Goal: Complete application form

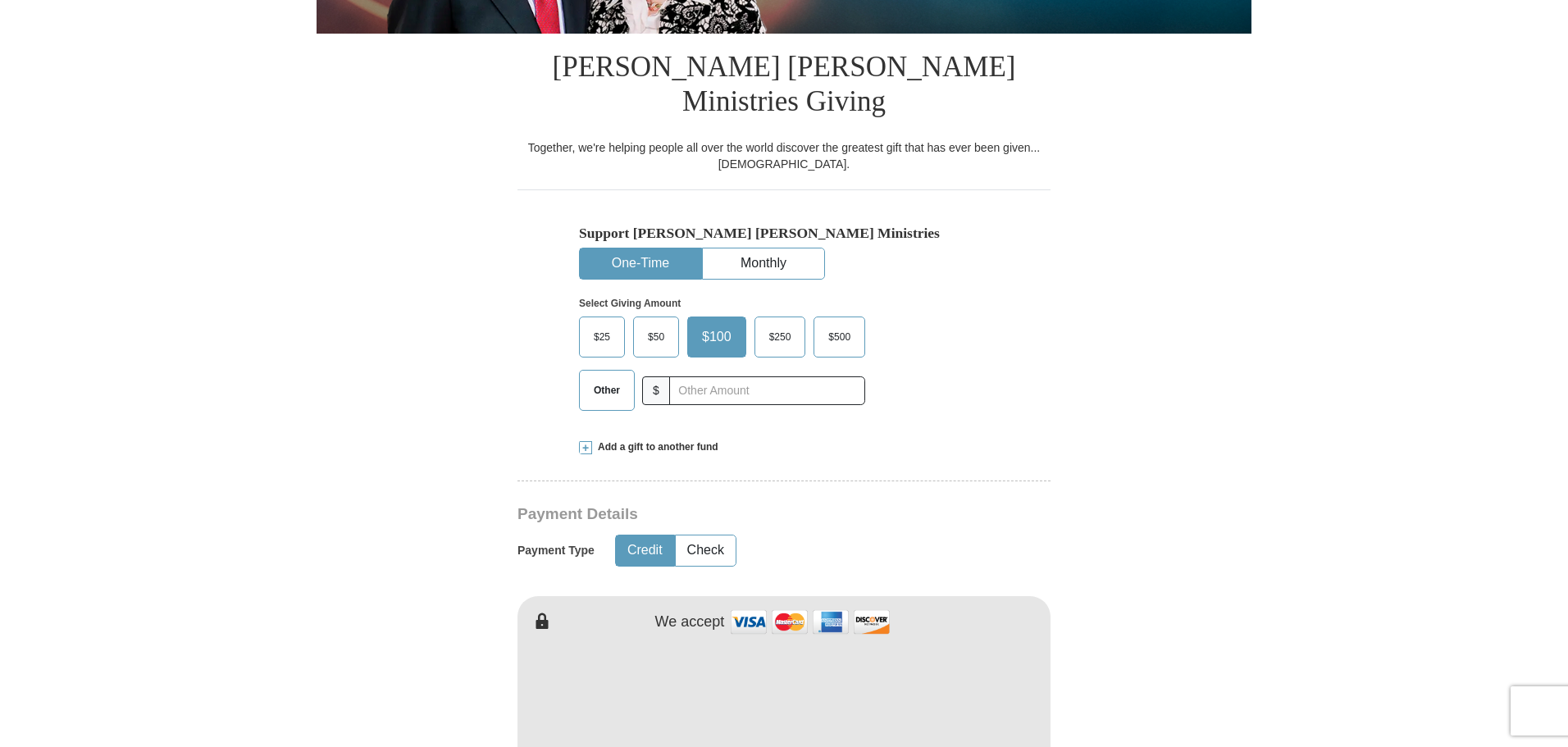
scroll to position [380, 0]
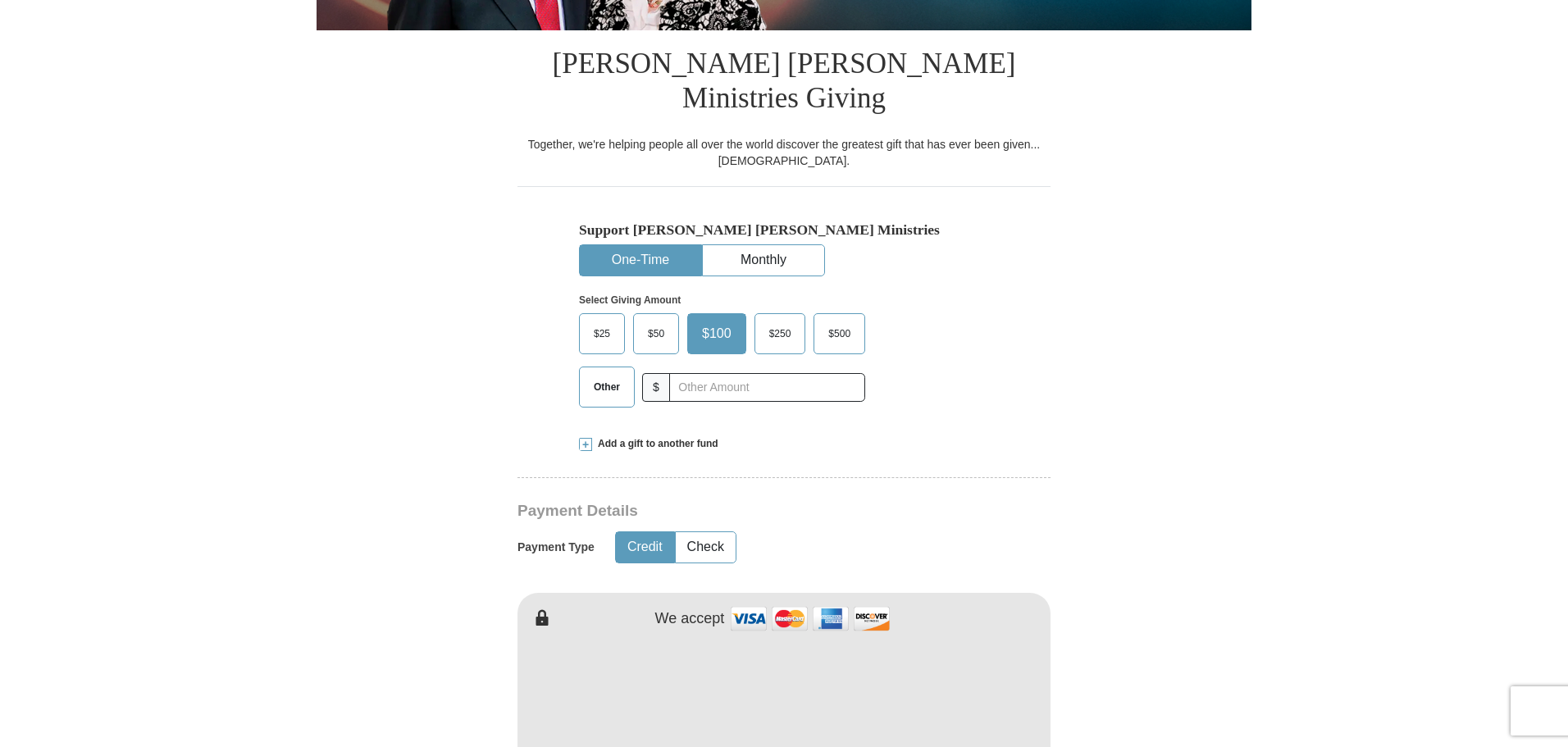
type input "[PERSON_NAME]"
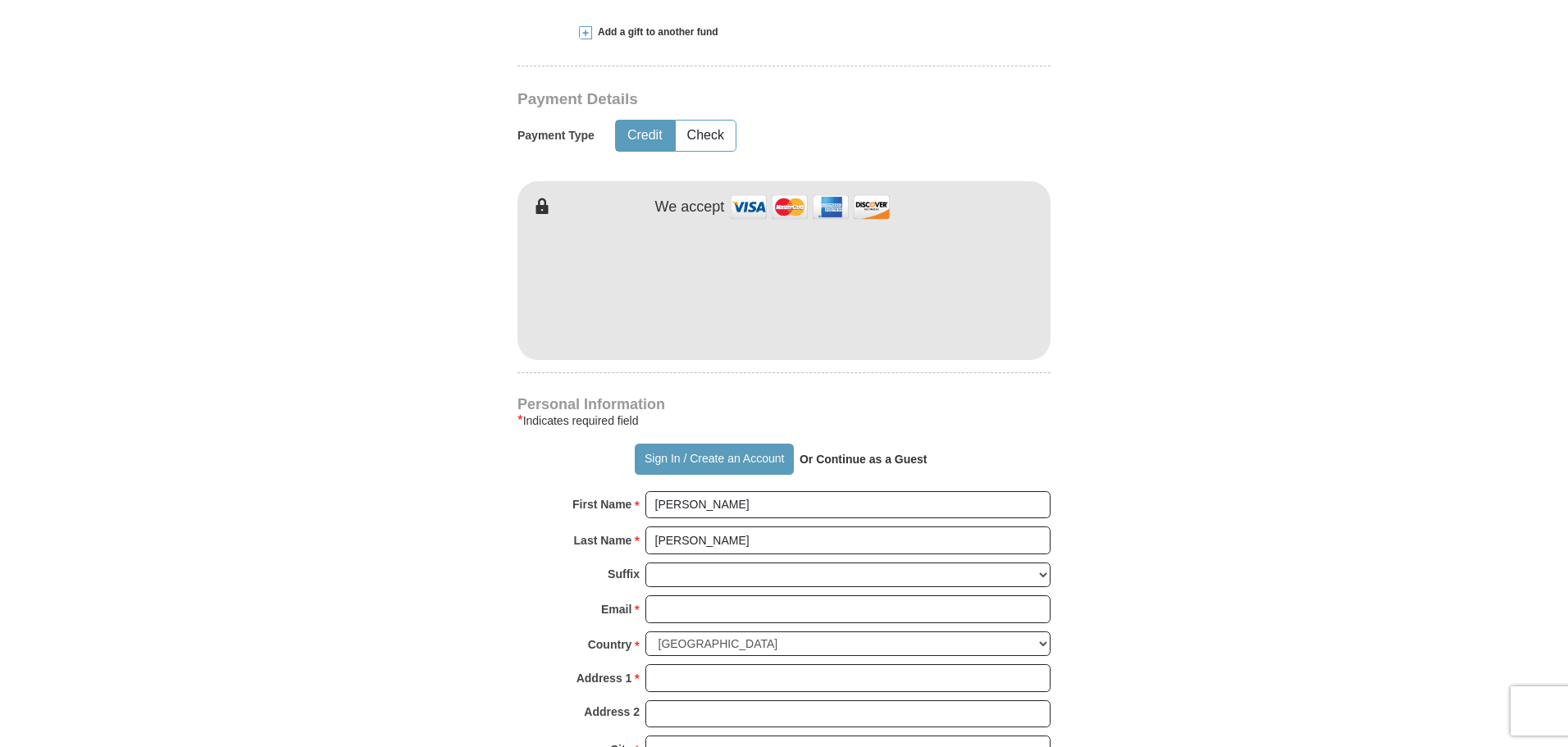
scroll to position [803, 0]
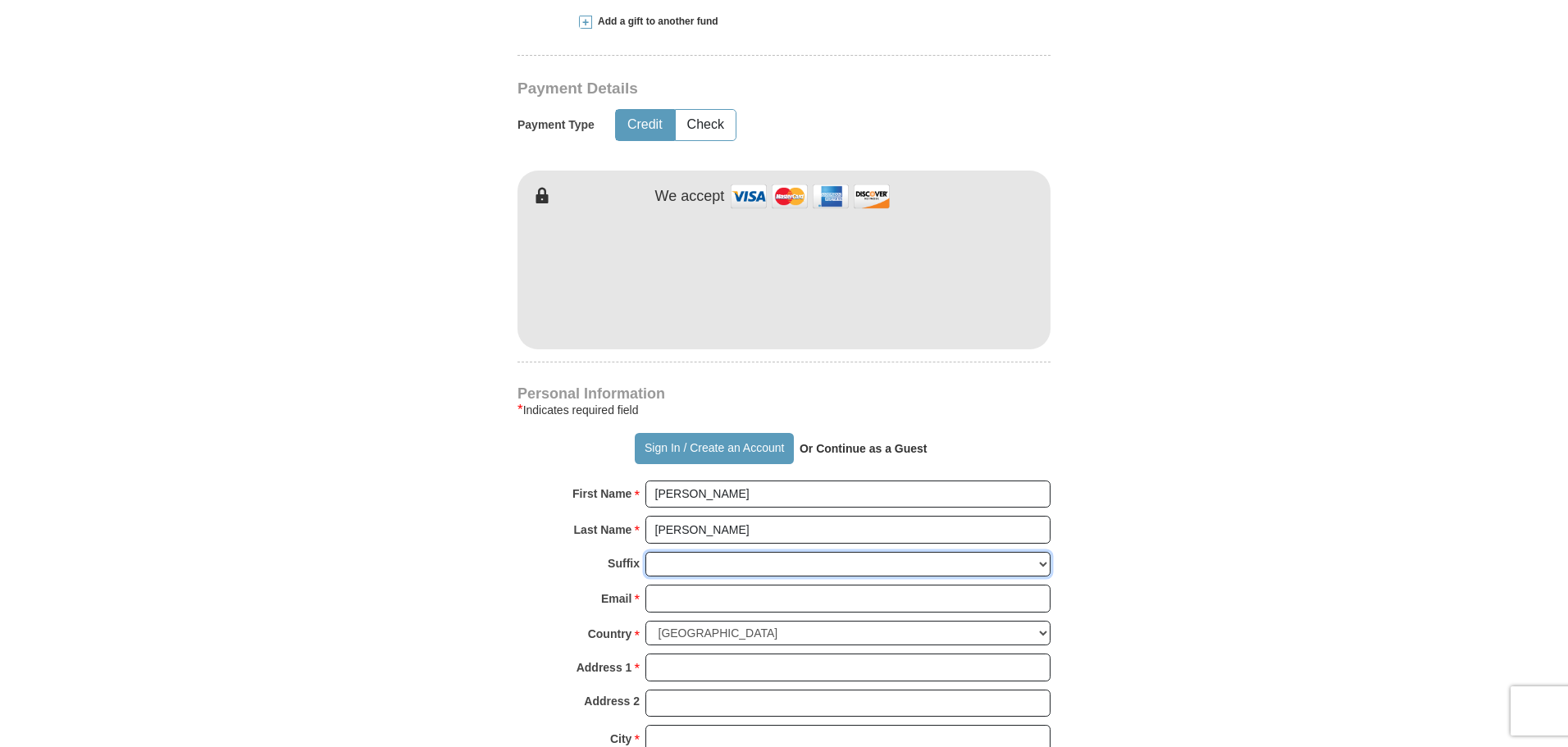
click at [1042, 551] on select "[PERSON_NAME] I II III IV V VI" at bounding box center [847, 564] width 405 height 25
select select "Sr"
click at [645, 551] on select "[PERSON_NAME] I II III IV V VI" at bounding box center [847, 564] width 405 height 25
click at [705, 585] on input "Email *" at bounding box center [847, 599] width 405 height 28
type input "[EMAIL_ADDRESS][DOMAIN_NAME]"
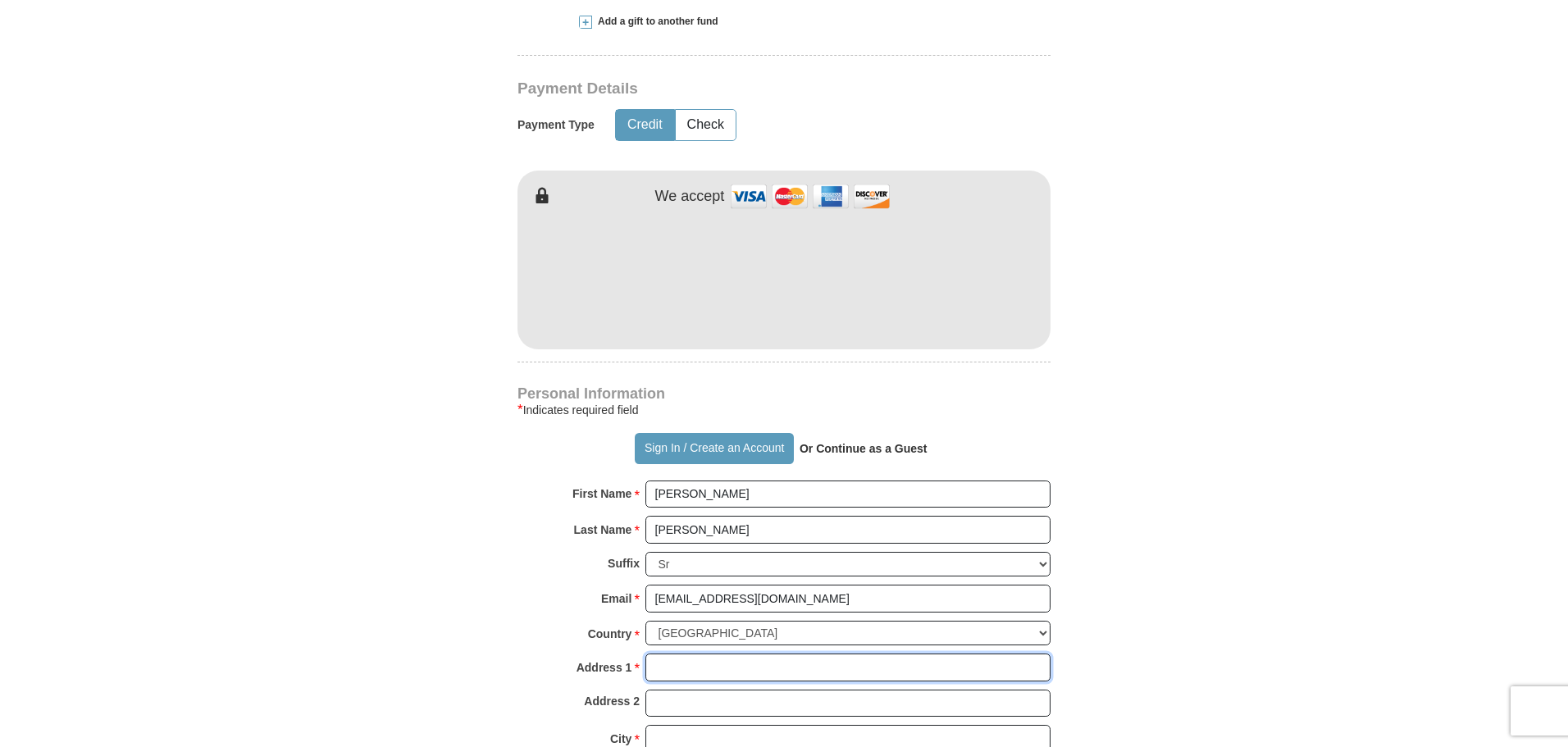
click at [668, 653] on input "Address 1 *" at bounding box center [847, 667] width 405 height 28
type input "[STREET_ADDRESS]"
click at [674, 725] on input "City *" at bounding box center [847, 739] width 405 height 28
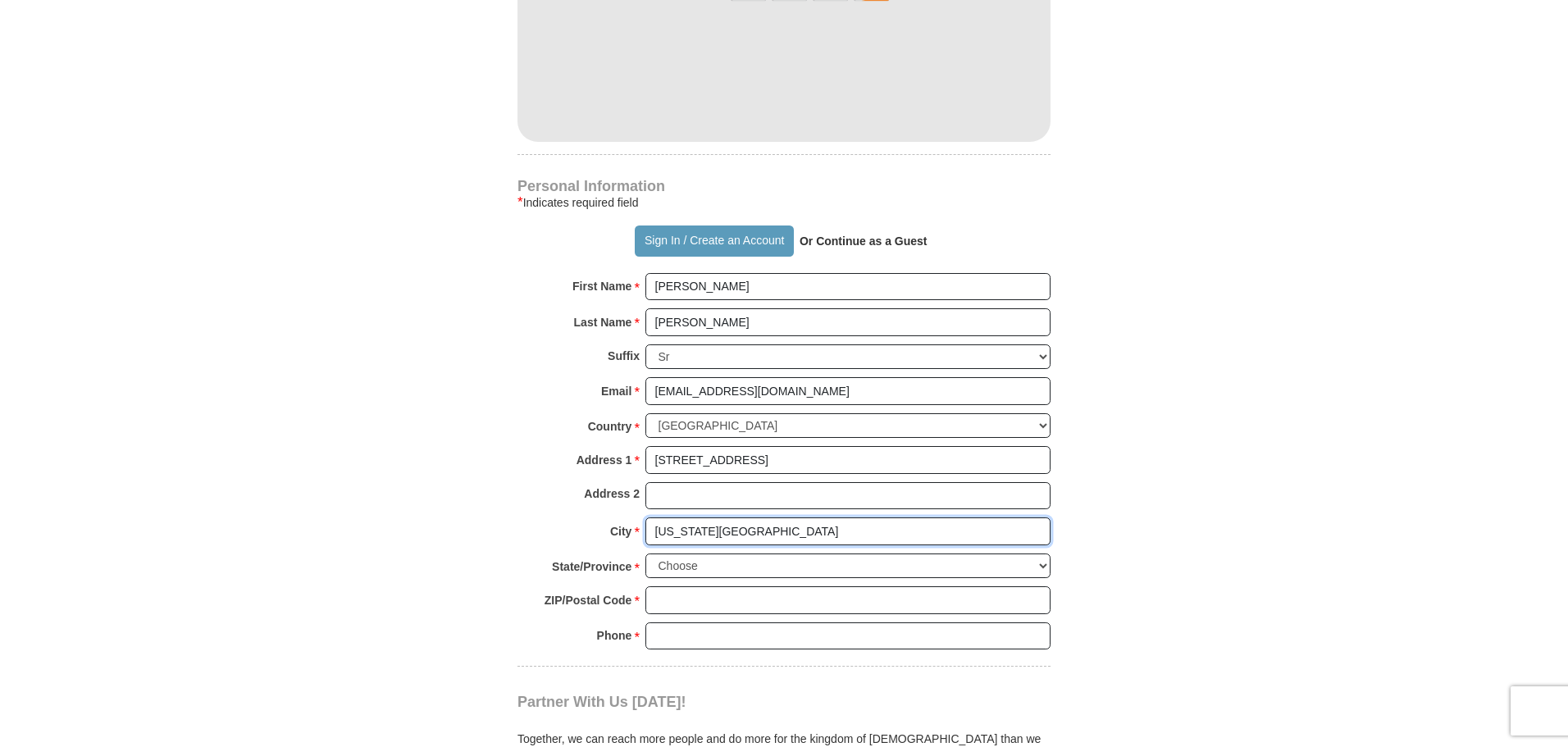
scroll to position [1048, 0]
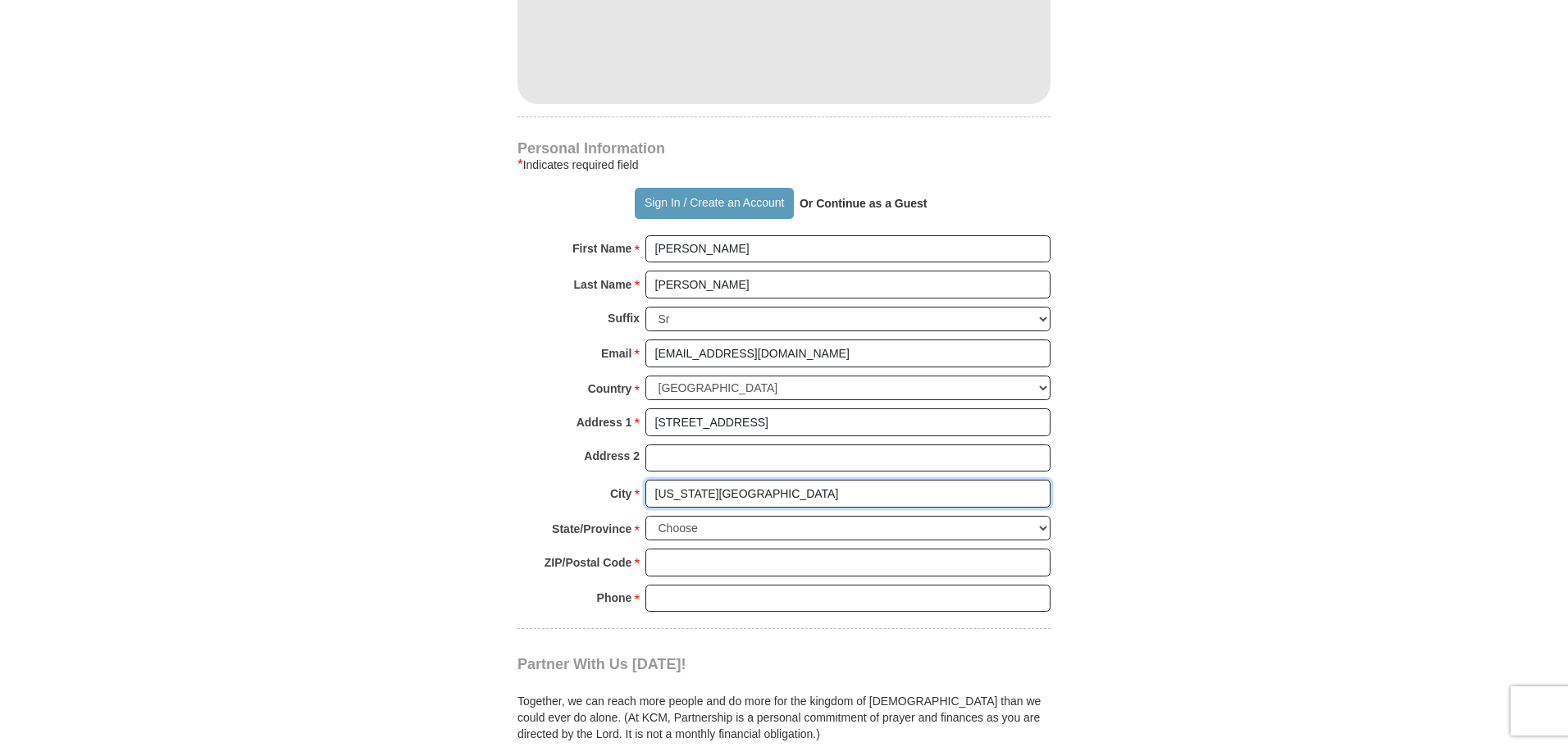
type input "[US_STATE][GEOGRAPHIC_DATA]"
click at [796, 339] on input "[EMAIL_ADDRESS][DOMAIN_NAME]" at bounding box center [847, 353] width 405 height 28
click at [1043, 516] on select "Choose [US_STATE] [US_STATE] [US_STATE] [US_STATE] [US_STATE] Armed Forces Amer…" at bounding box center [847, 529] width 405 height 25
select select "MO"
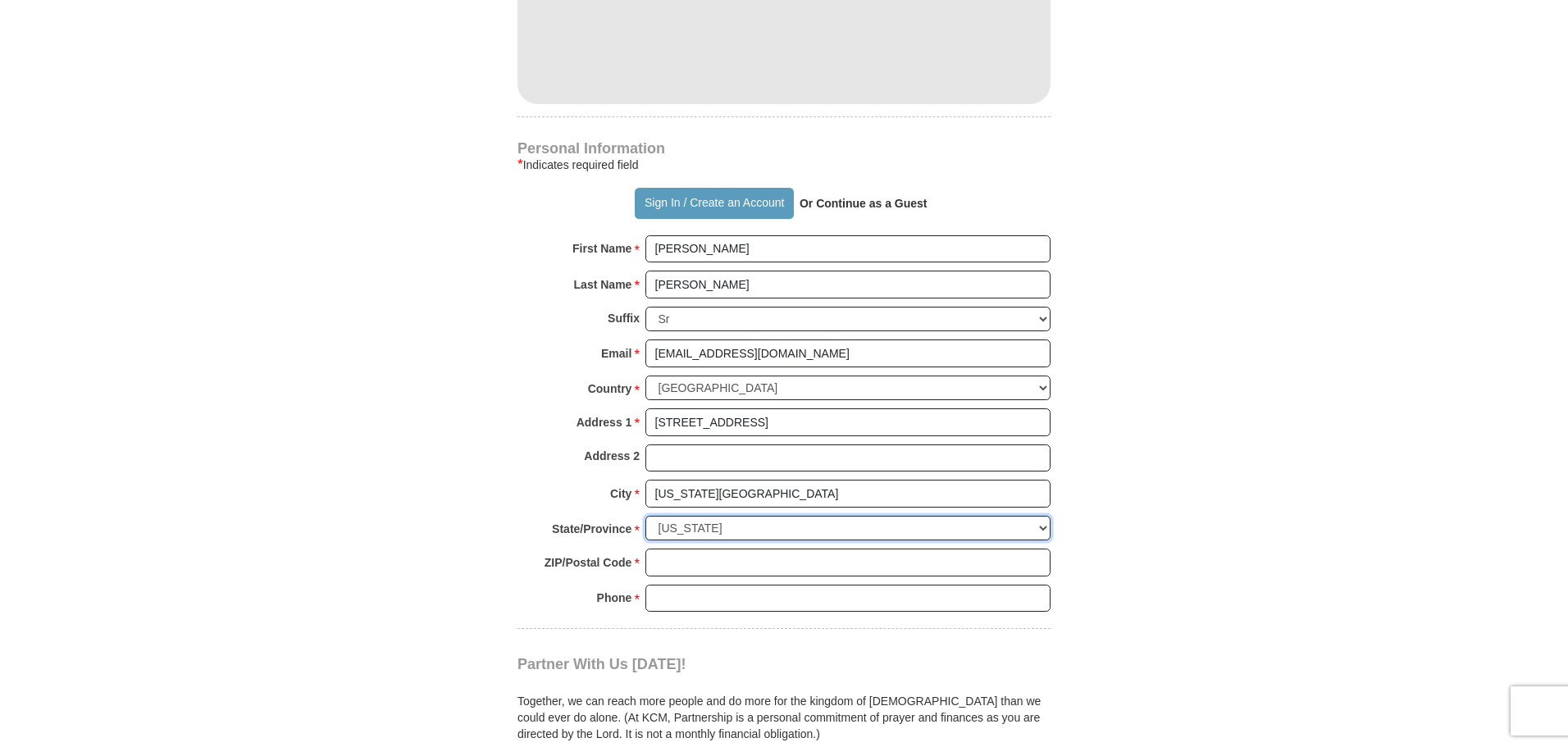
click at [645, 516] on select "Choose [US_STATE] [US_STATE] [US_STATE] [US_STATE] [US_STATE] Armed Forces Amer…" at bounding box center [847, 529] width 405 height 25
click at [660, 549] on input "ZIP/Postal Code *" at bounding box center [847, 562] width 405 height 28
click at [660, 549] on input "64154" at bounding box center [847, 562] width 405 height 28
type input "64154"
click at [682, 585] on input "Phone * *" at bounding box center [847, 599] width 405 height 28
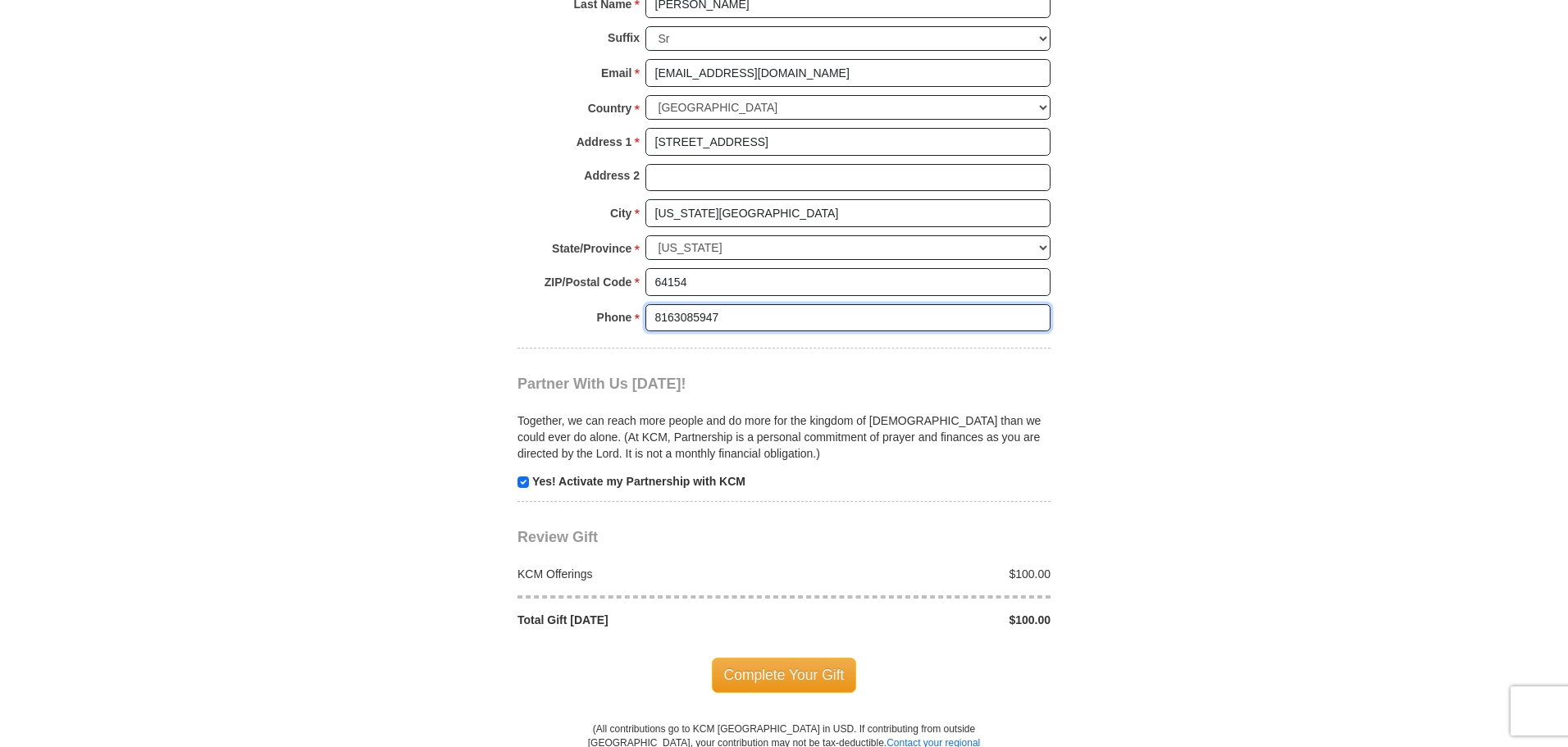
scroll to position [1341, 0]
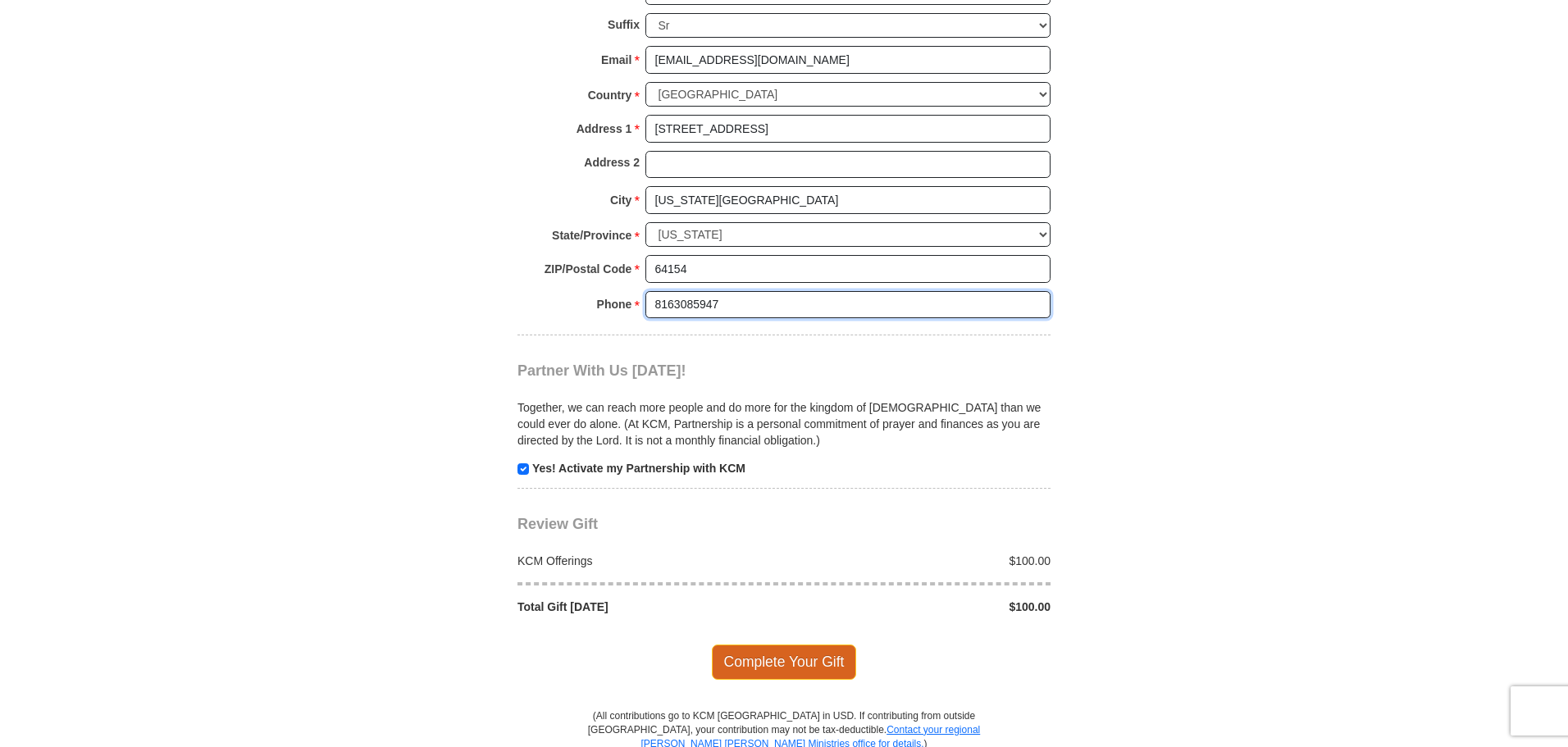
type input "8163085947"
click at [794, 644] on span "Complete Your Gift" at bounding box center [784, 661] width 145 height 35
